Goal: Transaction & Acquisition: Purchase product/service

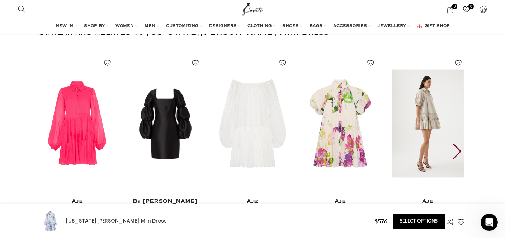
click at [450, 122] on img "5 / 30" at bounding box center [427, 124] width 79 height 148
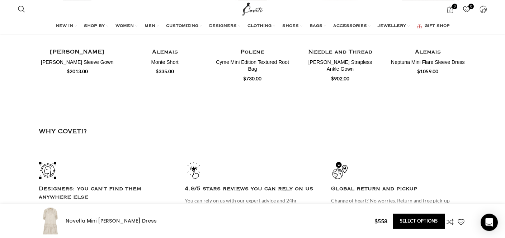
scroll to position [1611, 0]
drag, startPoint x: 204, startPoint y: 112, endPoint x: 188, endPoint y: 111, distance: 16.2
click at [188, 162] on div at bounding box center [252, 171] width 135 height 18
click at [188, 162] on img at bounding box center [194, 171] width 18 height 18
click at [229, 151] on div at bounding box center [253, 156] width 428 height 11
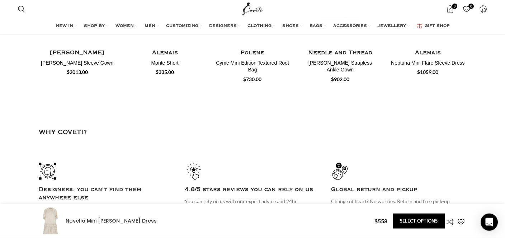
click at [229, 151] on div at bounding box center [253, 156] width 428 height 11
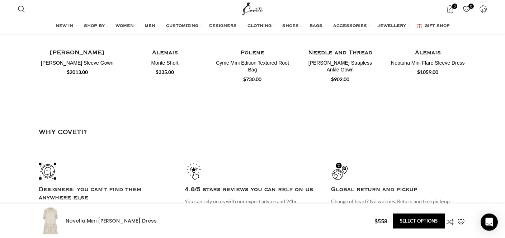
click at [229, 151] on div at bounding box center [253, 156] width 428 height 11
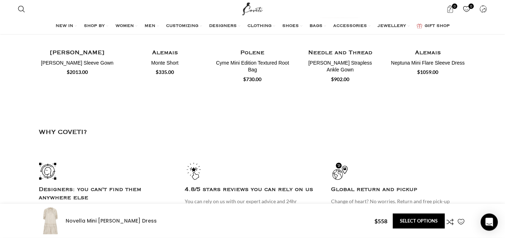
scroll to position [0, 453]
